Goal: Use online tool/utility: Use online tool/utility

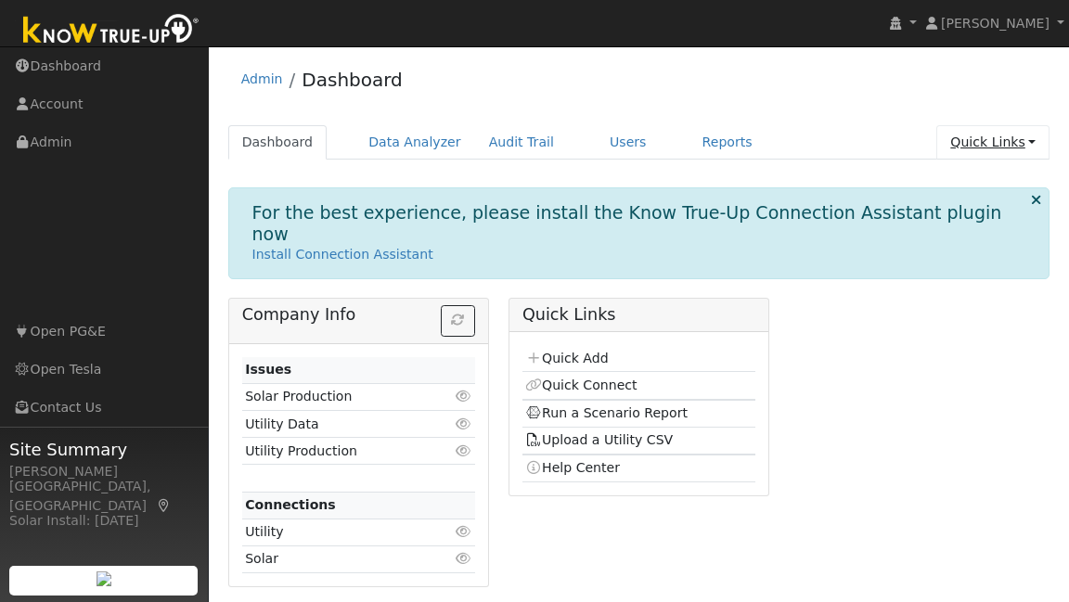
click at [1006, 143] on link "Quick Links" at bounding box center [992, 142] width 113 height 34
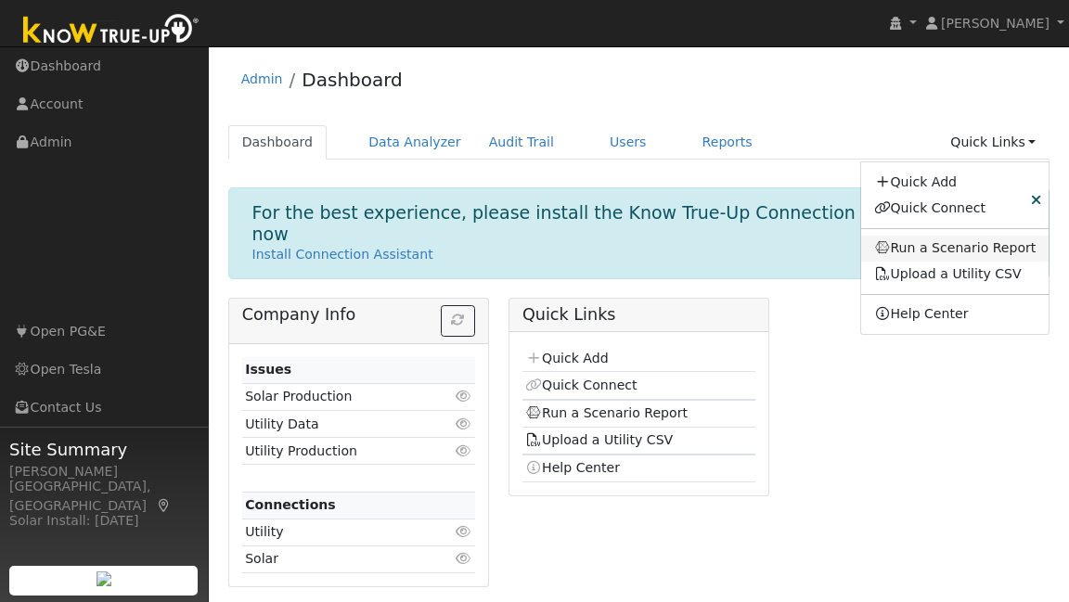
click at [946, 243] on link "Run a Scenario Report" at bounding box center [955, 249] width 188 height 26
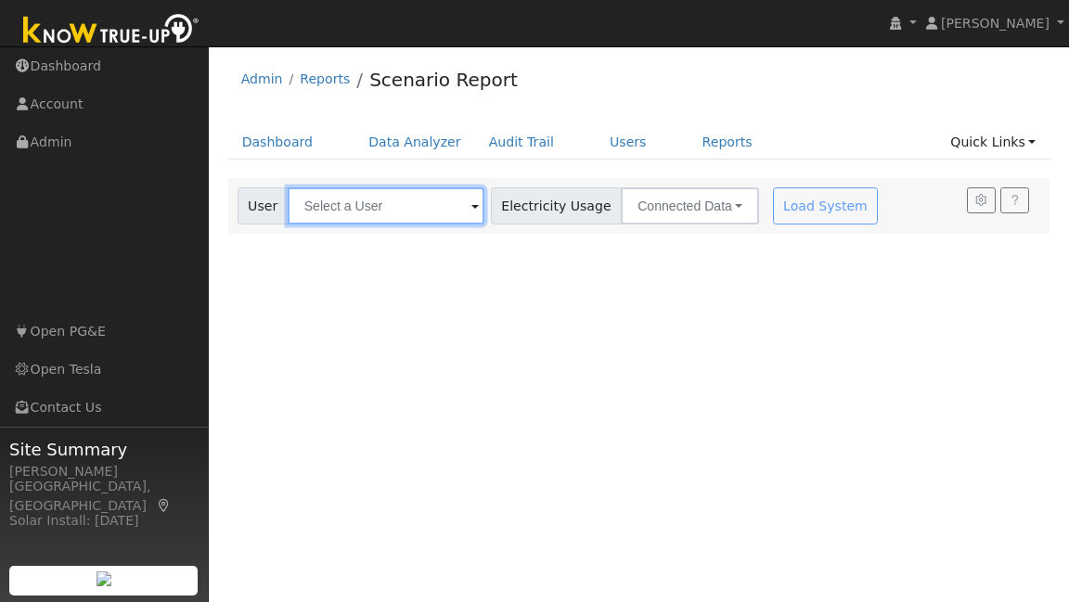
click at [372, 211] on input "text" at bounding box center [386, 205] width 197 height 37
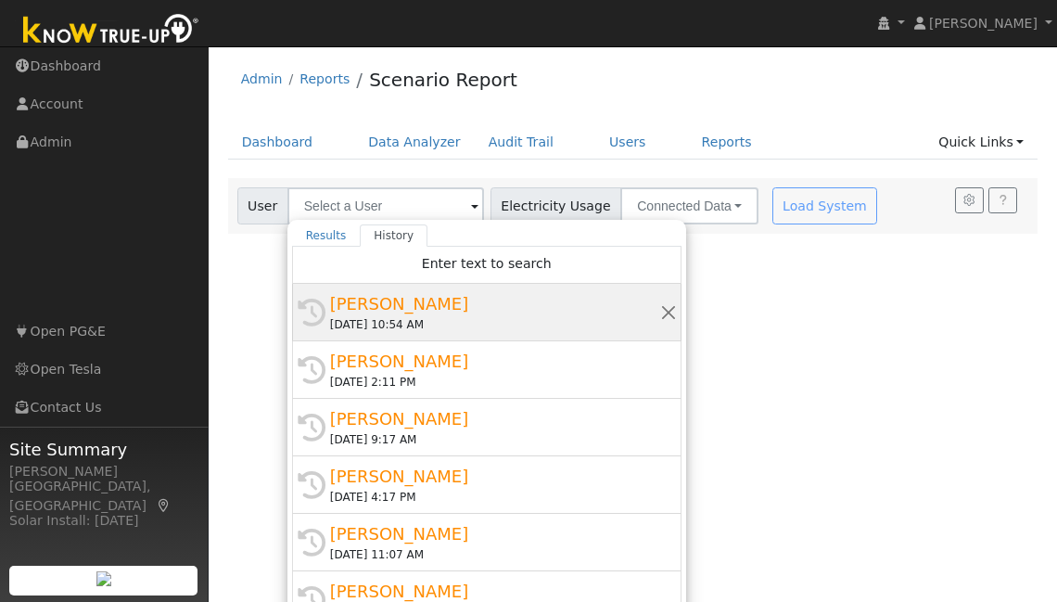
click at [429, 314] on div "[PERSON_NAME]" at bounding box center [495, 303] width 330 height 25
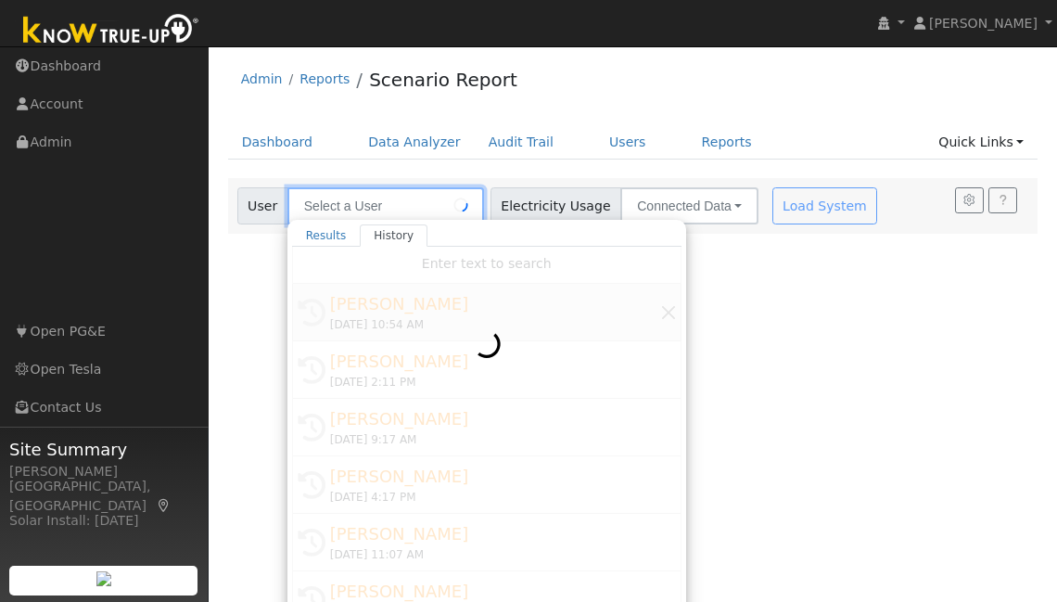
type input "[PERSON_NAME]"
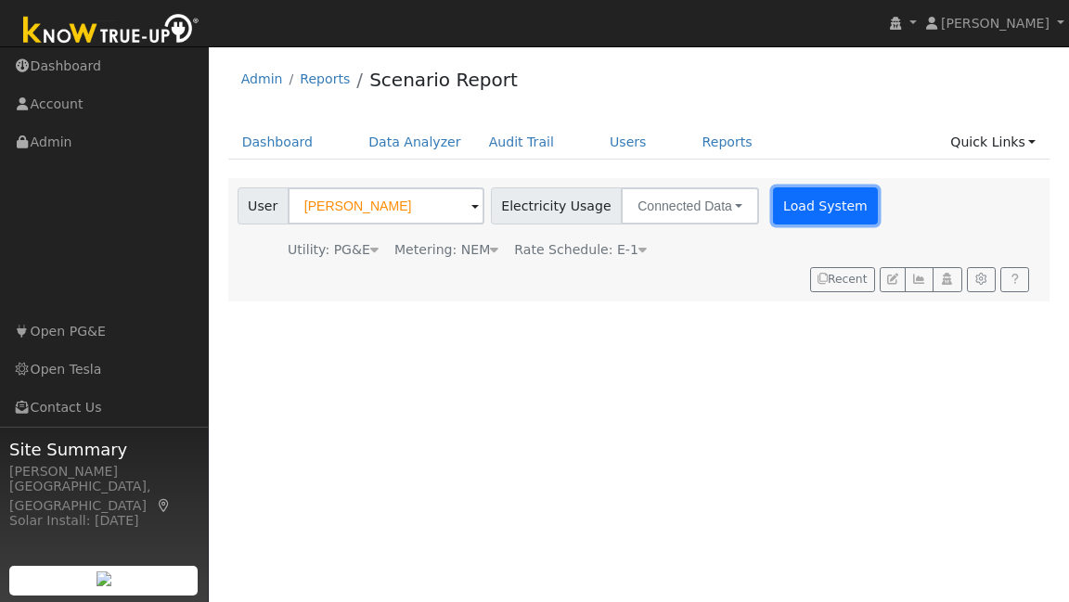
click at [807, 218] on button "Load System" at bounding box center [826, 205] width 106 height 37
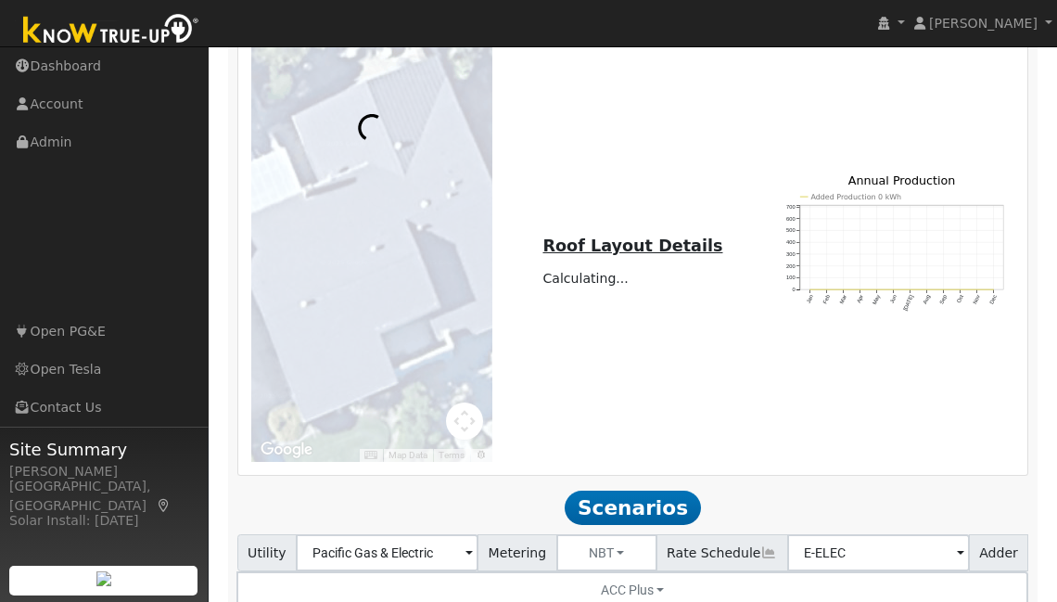
scroll to position [1530, 0]
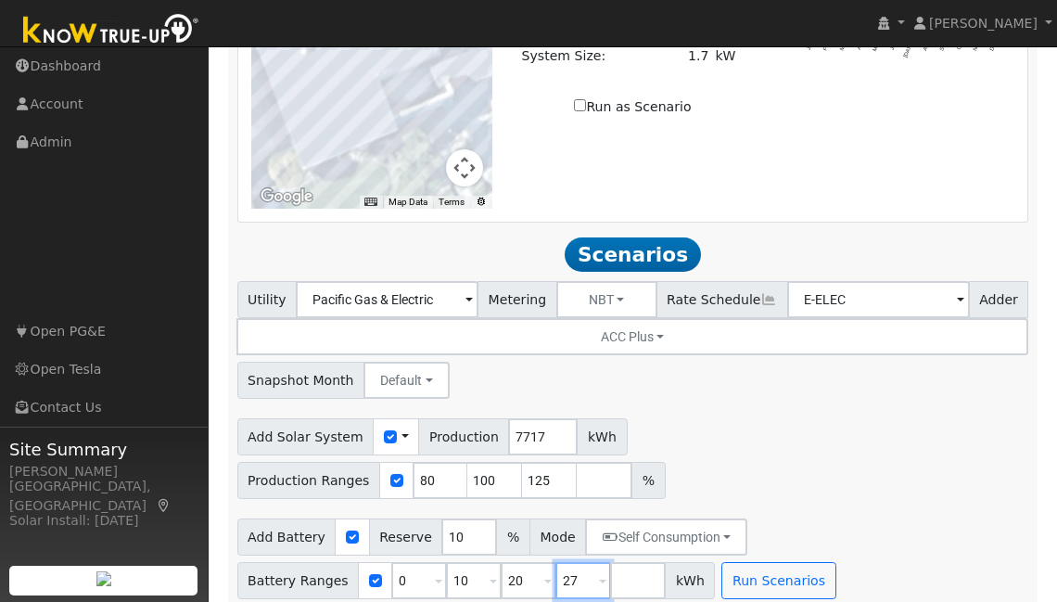
drag, startPoint x: 576, startPoint y: 561, endPoint x: 544, endPoint y: 558, distance: 32.6
click at [544, 562] on div "Battery Ranges 0 Overrides Reserve % Mode None None Self Consumption Peak Savin…" at bounding box center [476, 580] width 479 height 37
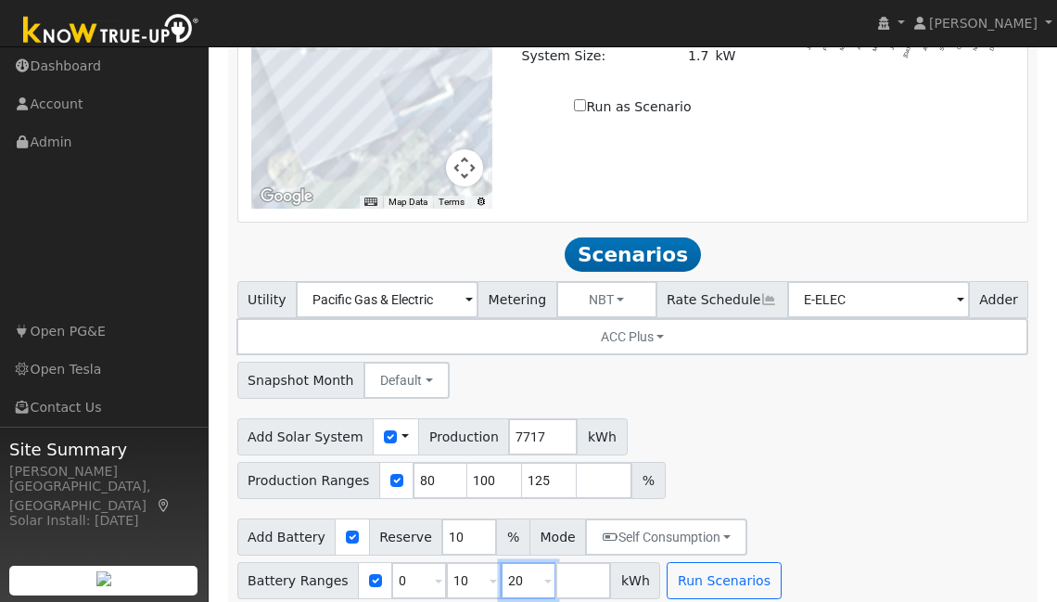
drag, startPoint x: 521, startPoint y: 573, endPoint x: 480, endPoint y: 565, distance: 41.7
click at [480, 565] on div "Battery Ranges 0 Overrides Reserve % Mode None None Self Consumption Peak Savin…" at bounding box center [449, 580] width 424 height 37
type input "13.5"
drag, startPoint x: 542, startPoint y: 466, endPoint x: 508, endPoint y: 461, distance: 33.7
click at [508, 462] on div "Production Ranges 80 100 125 %" at bounding box center [451, 480] width 429 height 37
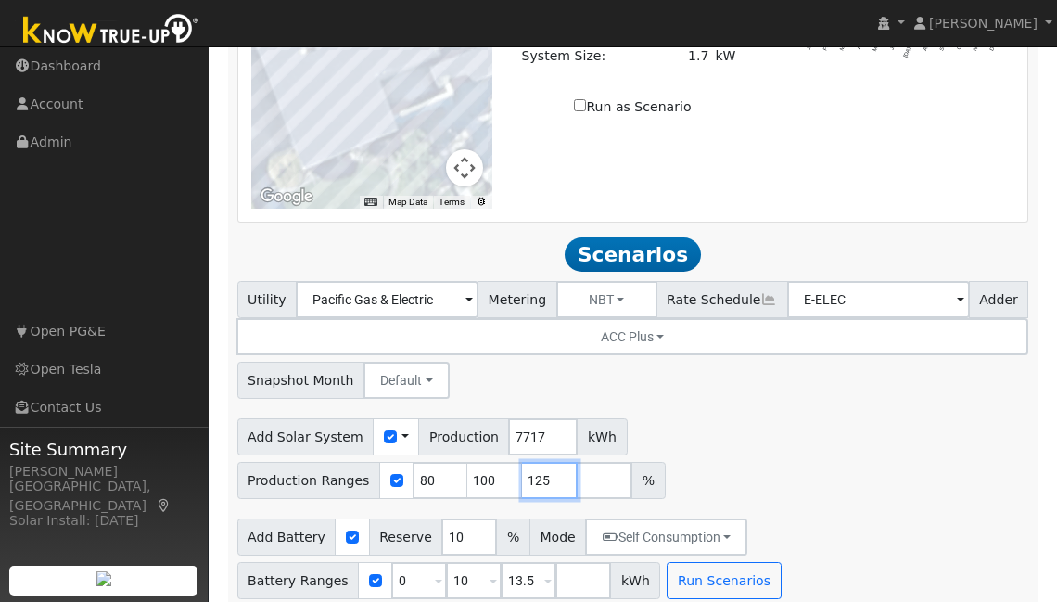
scroll to position [1486, 0]
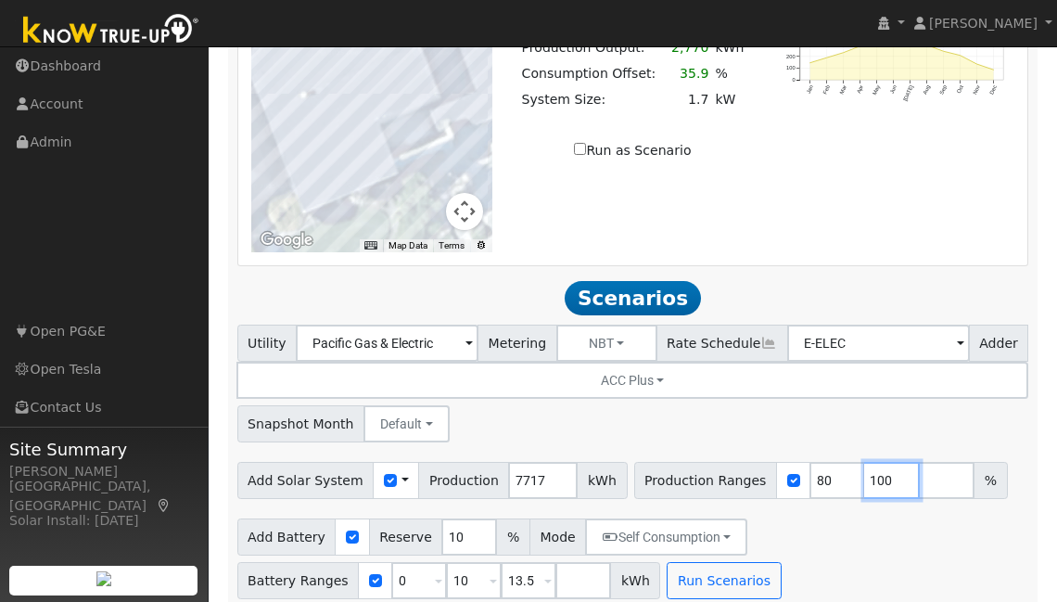
click at [867, 469] on input "100" at bounding box center [893, 480] width 56 height 37
type input "109"
click at [748, 565] on button "Run Scenarios" at bounding box center [724, 580] width 114 height 37
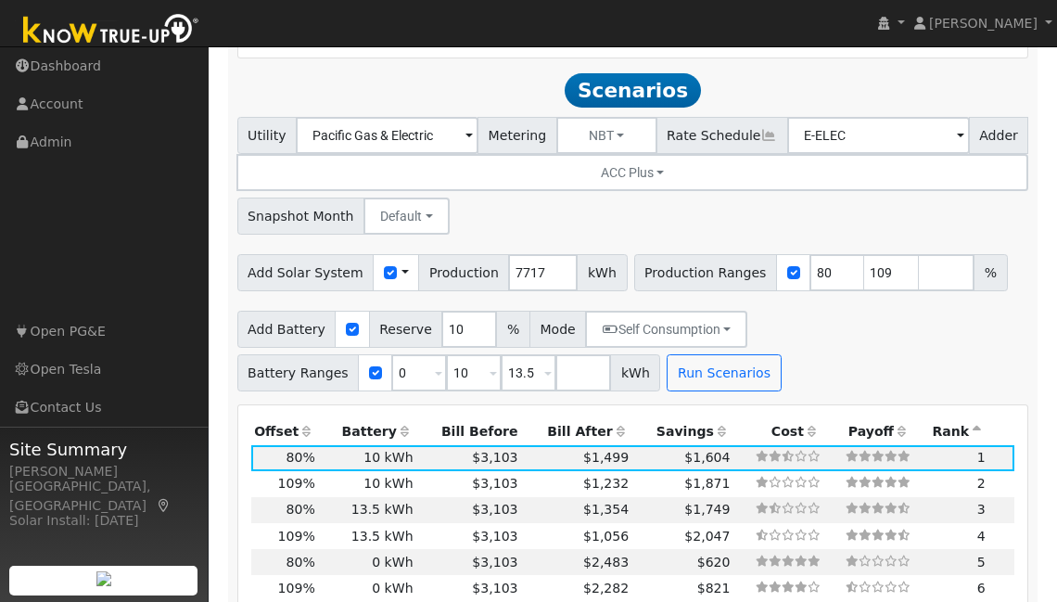
scroll to position [1695, 0]
click at [568, 524] on td "$1,056" at bounding box center [576, 535] width 111 height 26
type input "5.6"
type input "$18,506"
type input "$15,670"
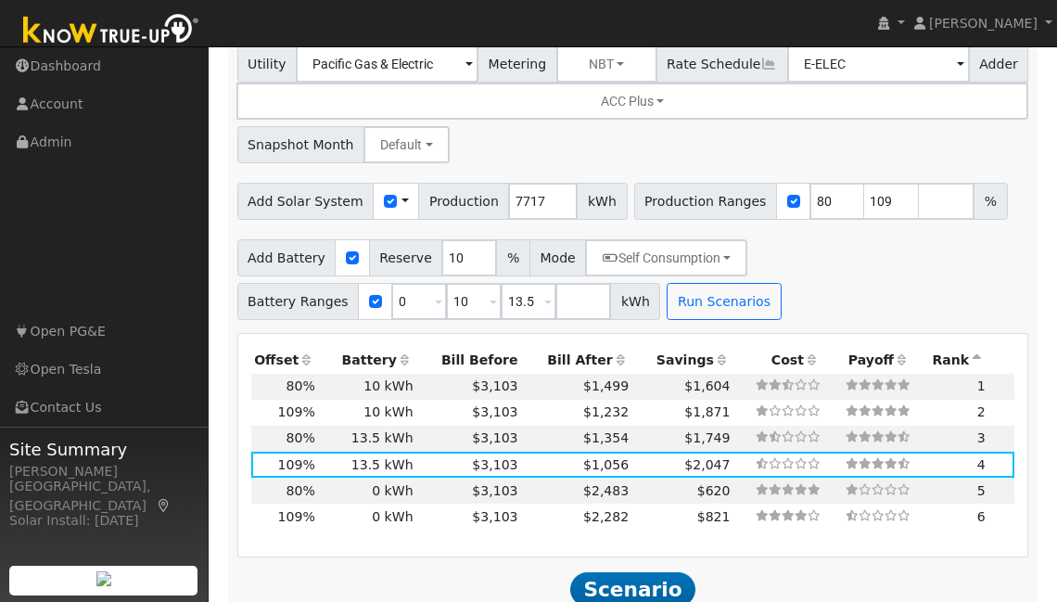
scroll to position [1769, 0]
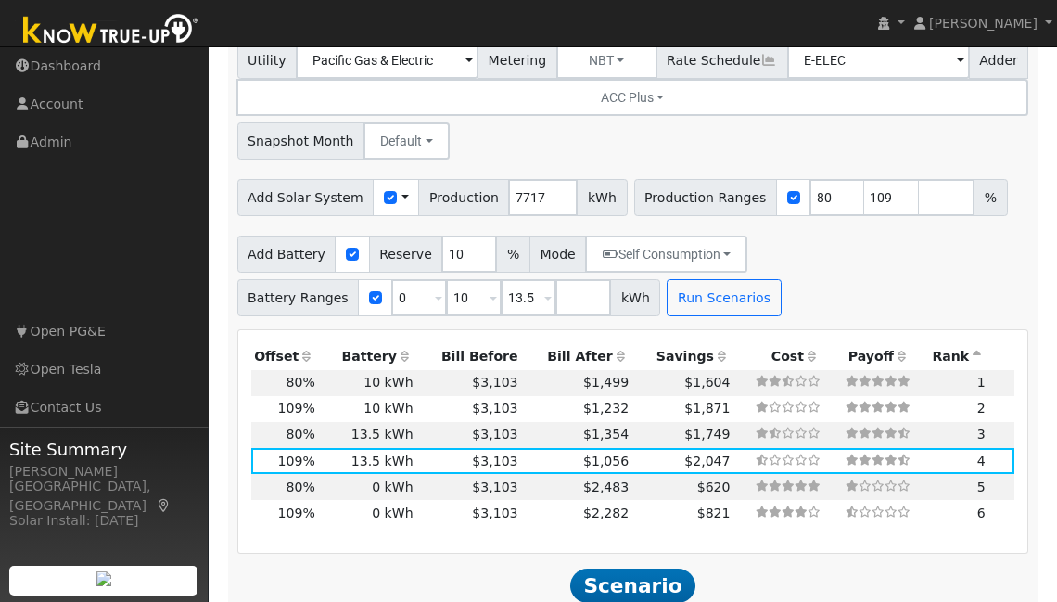
click at [342, 500] on td "0 kWh" at bounding box center [367, 513] width 98 height 26
type input "$5,552"
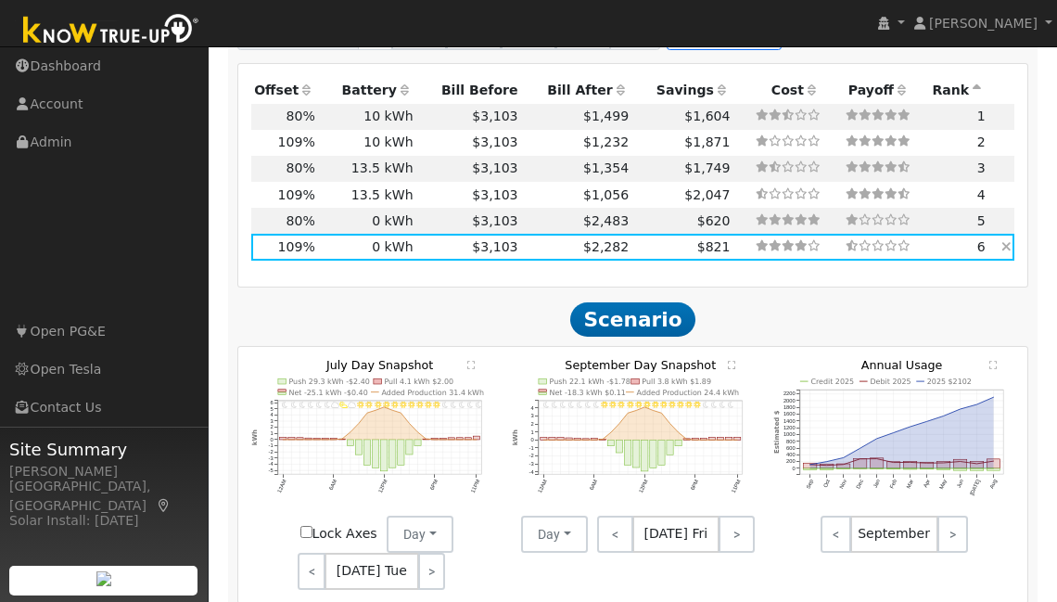
scroll to position [2036, 0]
